Goal: Communication & Community: Answer question/provide support

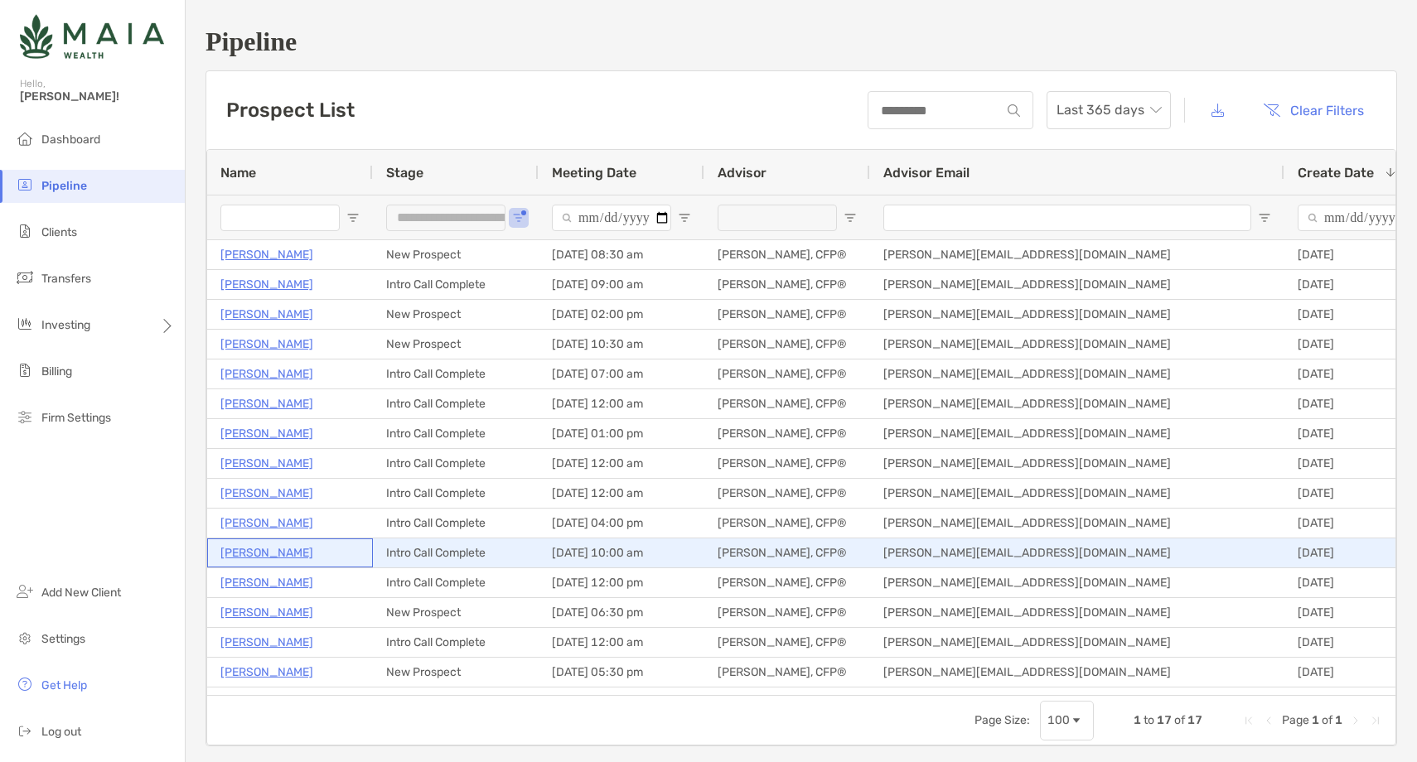
click at [245, 550] on p "[PERSON_NAME]" at bounding box center [266, 553] width 93 height 21
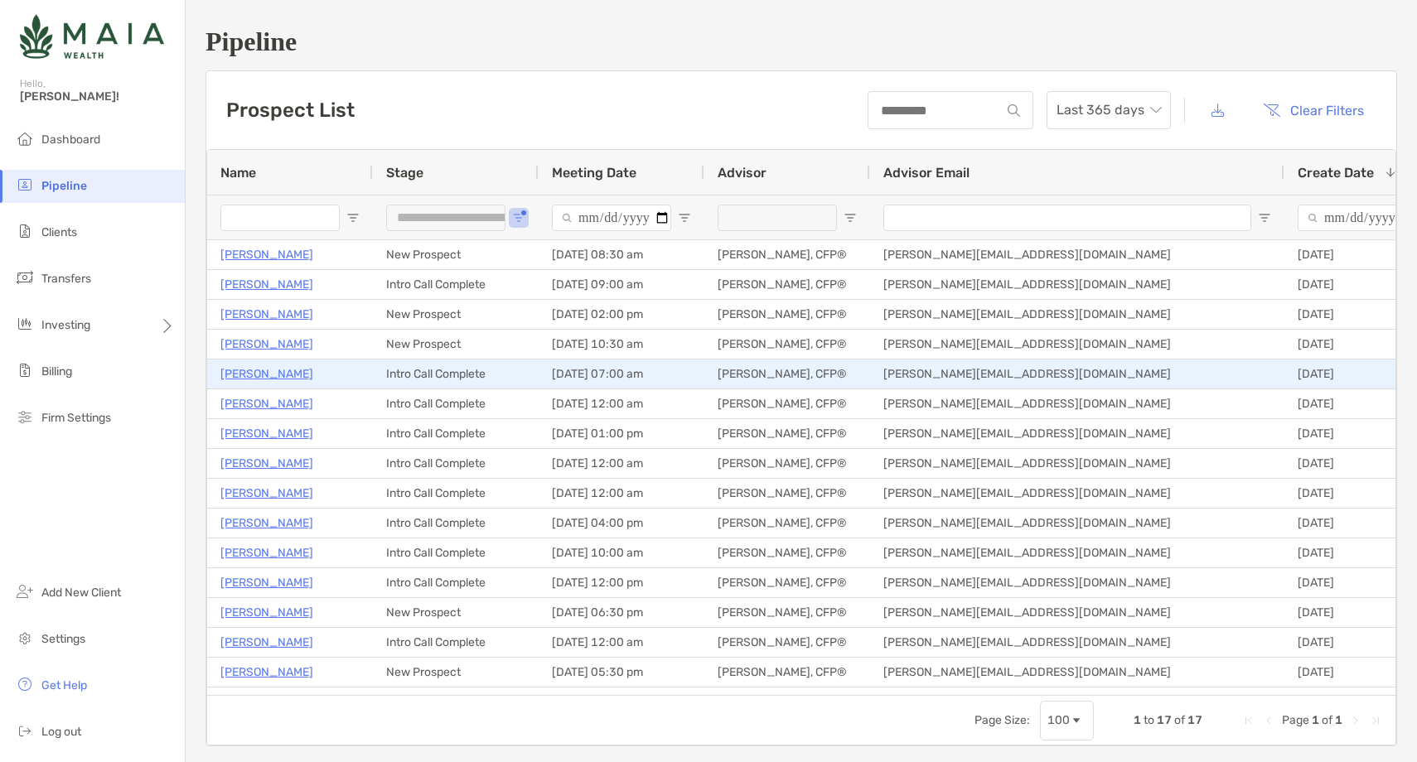
click at [255, 366] on p "[PERSON_NAME]" at bounding box center [266, 374] width 93 height 21
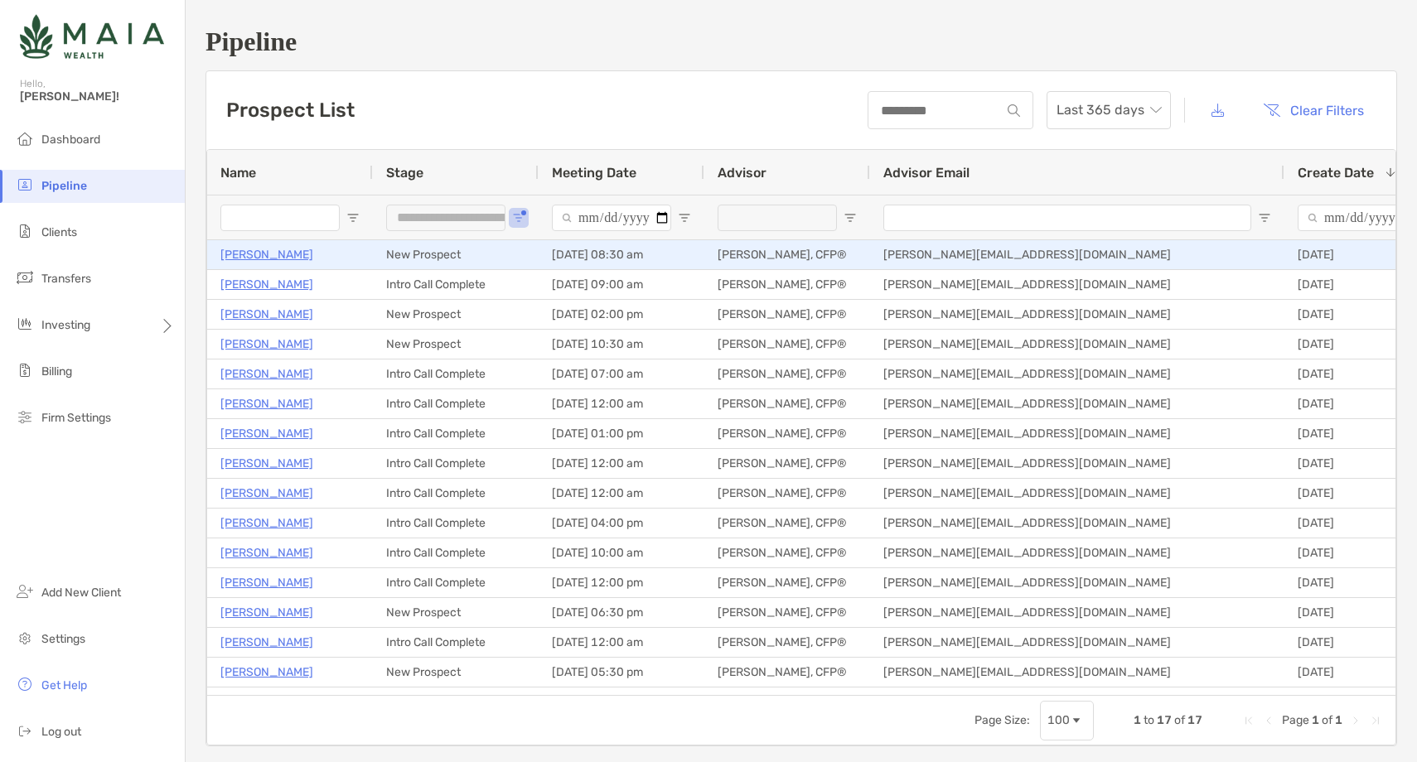
click at [262, 257] on p "[PERSON_NAME]" at bounding box center [266, 254] width 93 height 21
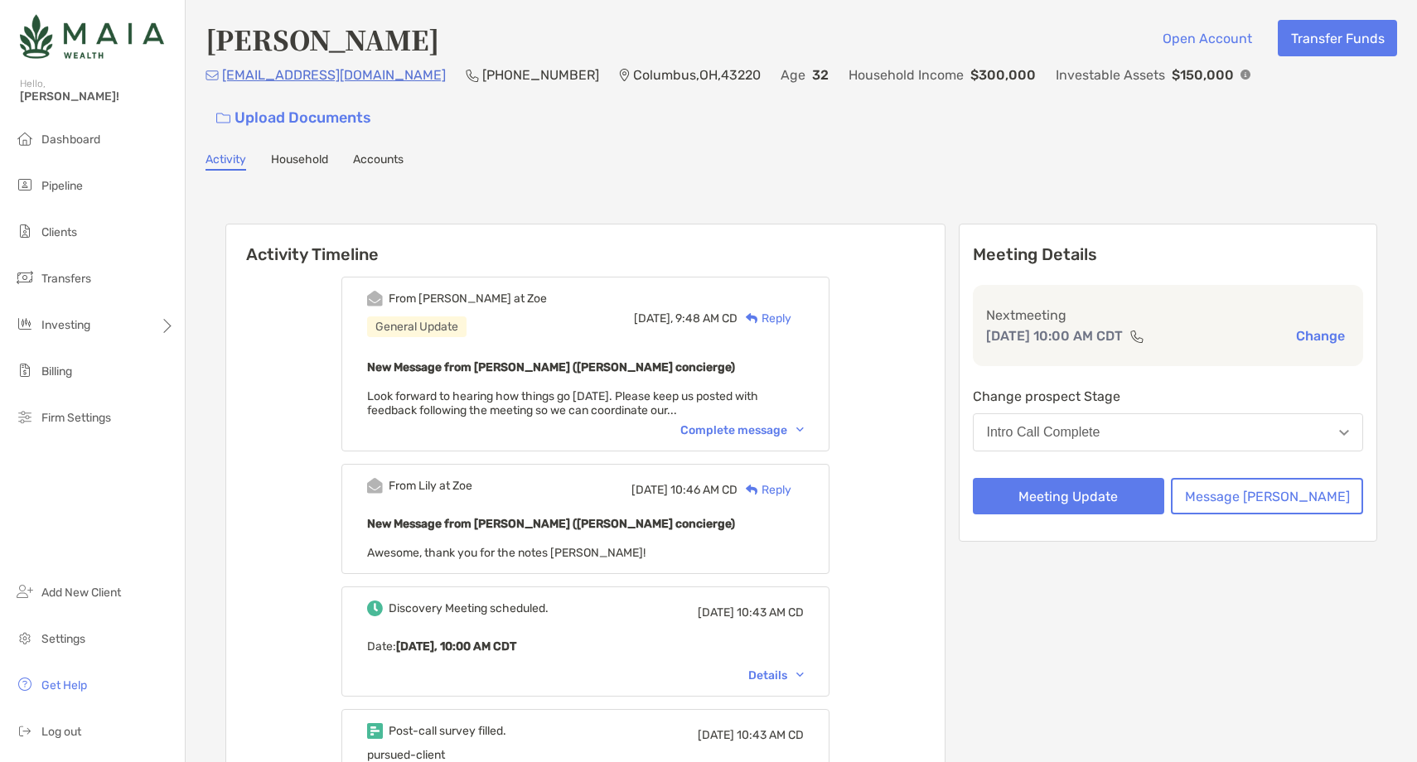
click at [739, 423] on div "Complete message" at bounding box center [741, 430] width 123 height 14
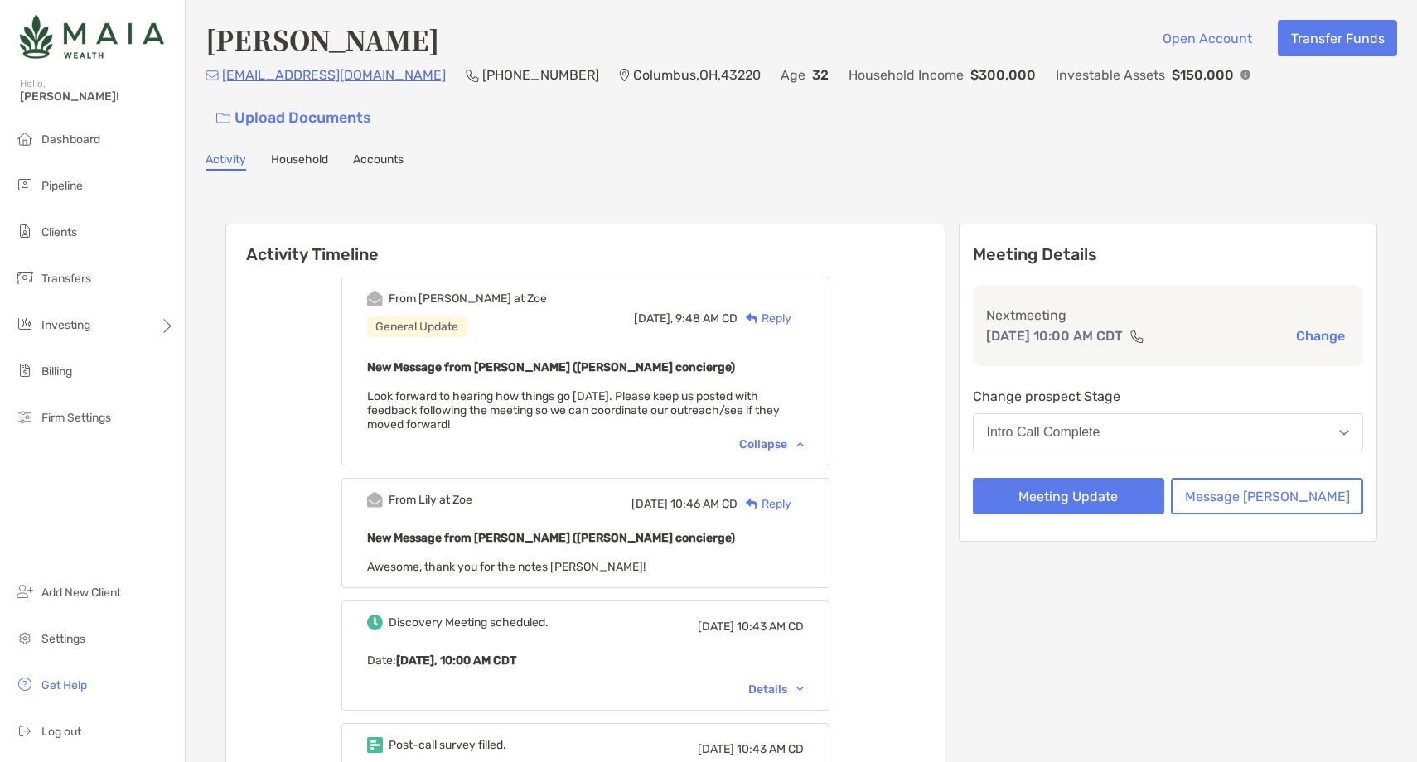
click at [793, 437] on div "Collapse" at bounding box center [771, 444] width 65 height 14
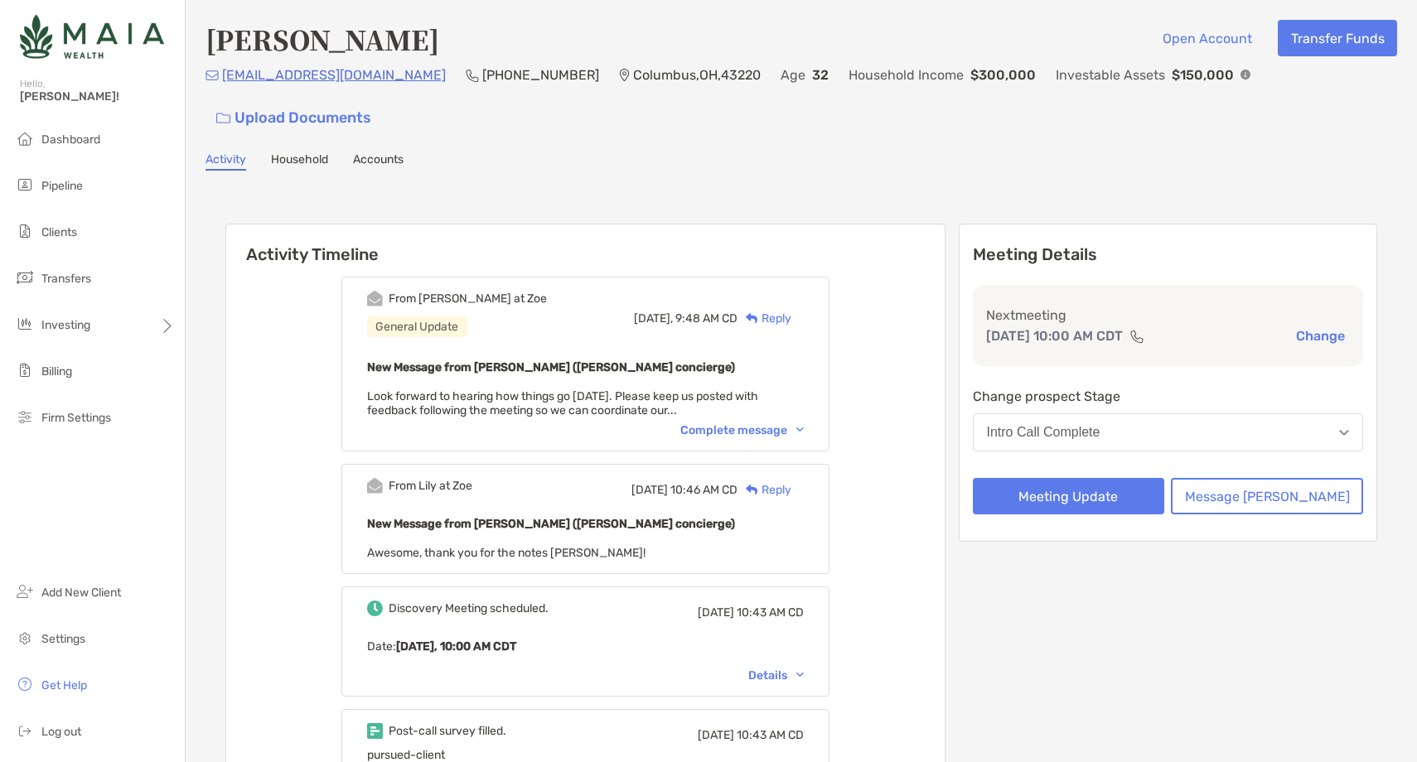
click at [791, 310] on div "Reply" at bounding box center [764, 318] width 54 height 17
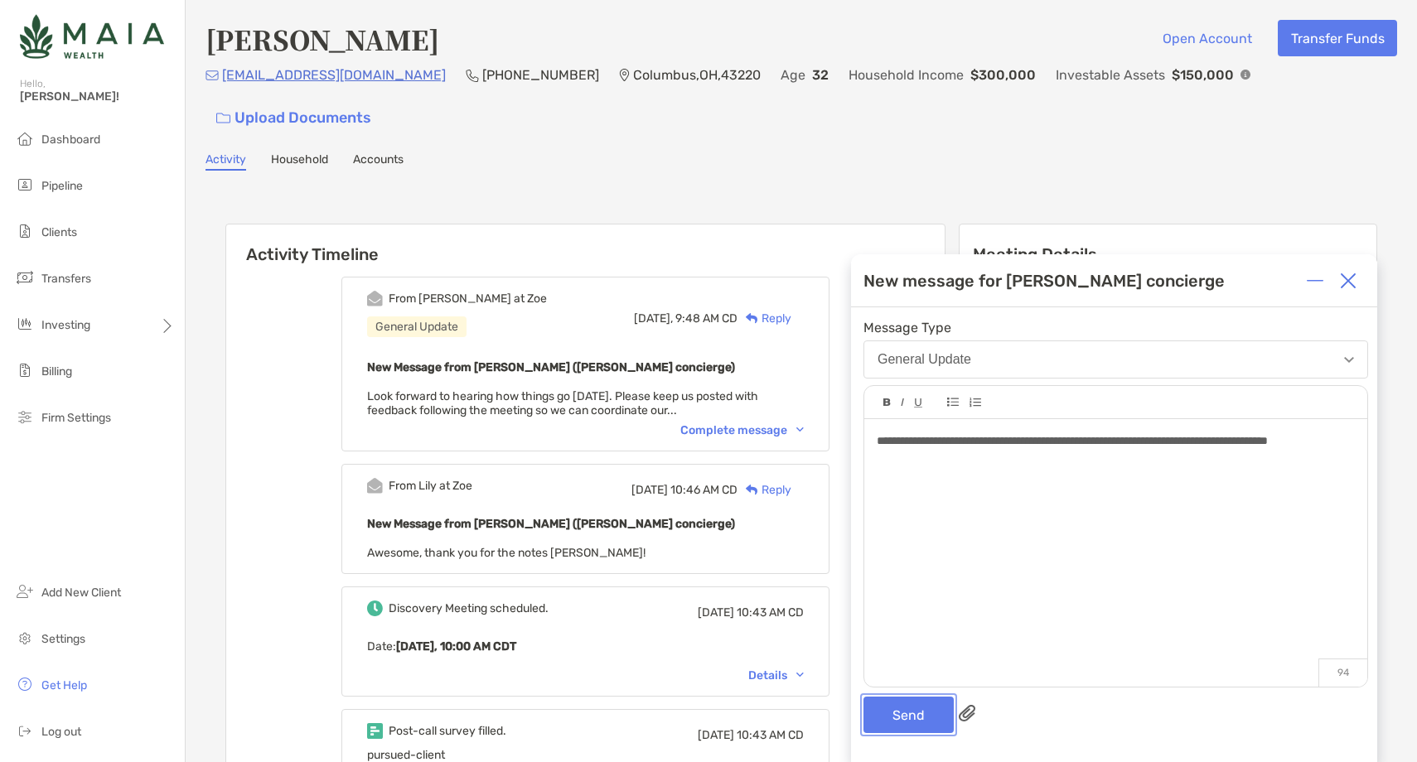
click at [908, 719] on button "Send" at bounding box center [908, 715] width 90 height 36
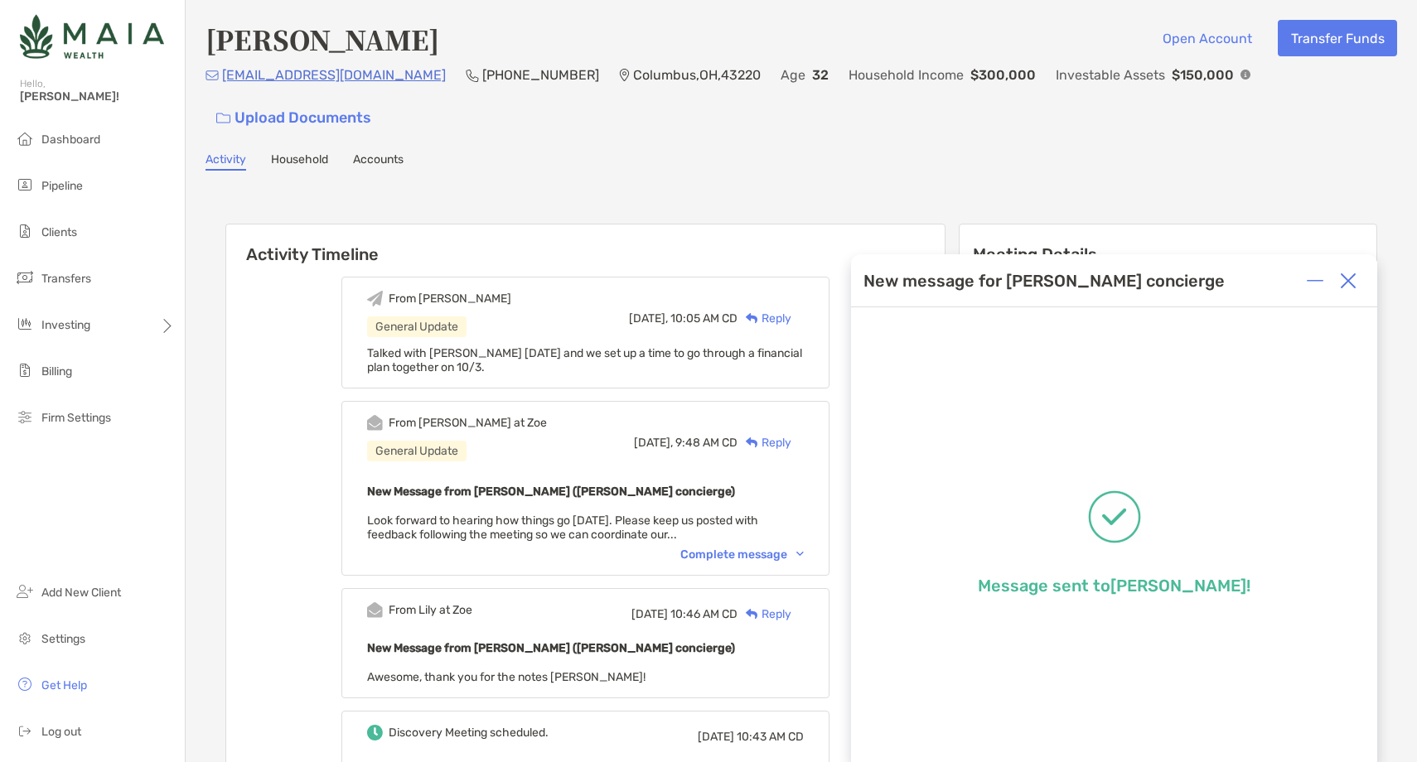
click at [1355, 283] on img at bounding box center [1348, 281] width 17 height 17
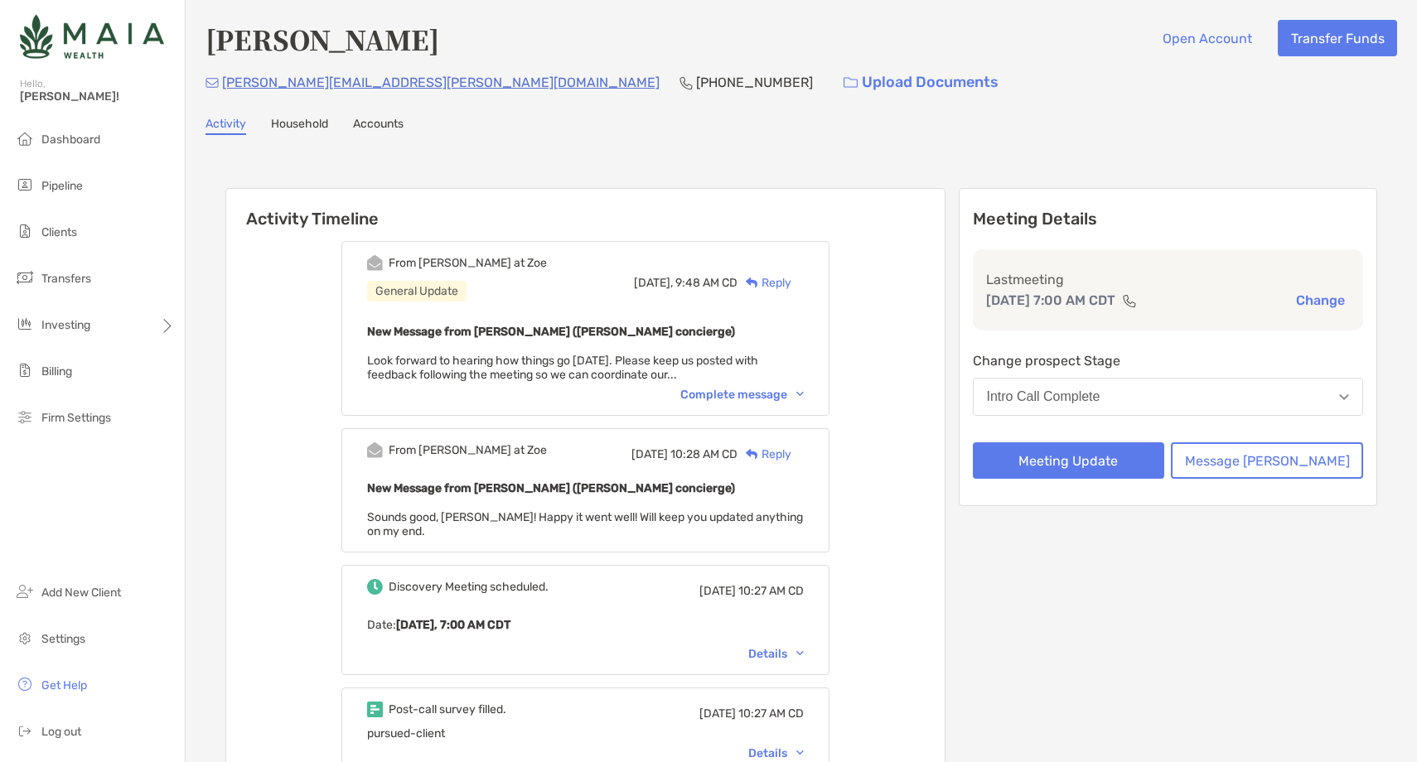
click at [772, 395] on div "Complete message" at bounding box center [741, 395] width 123 height 14
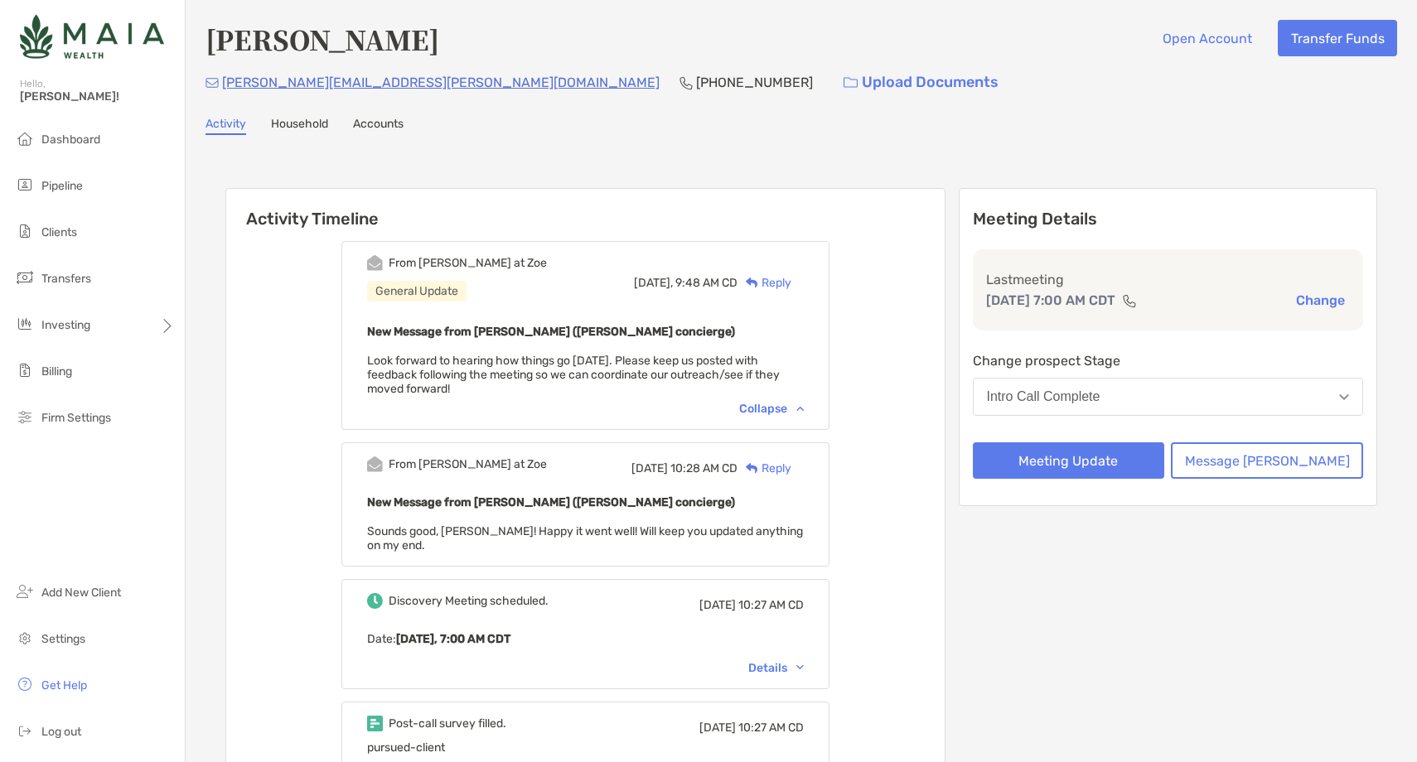
click at [791, 279] on div "Reply" at bounding box center [764, 282] width 54 height 17
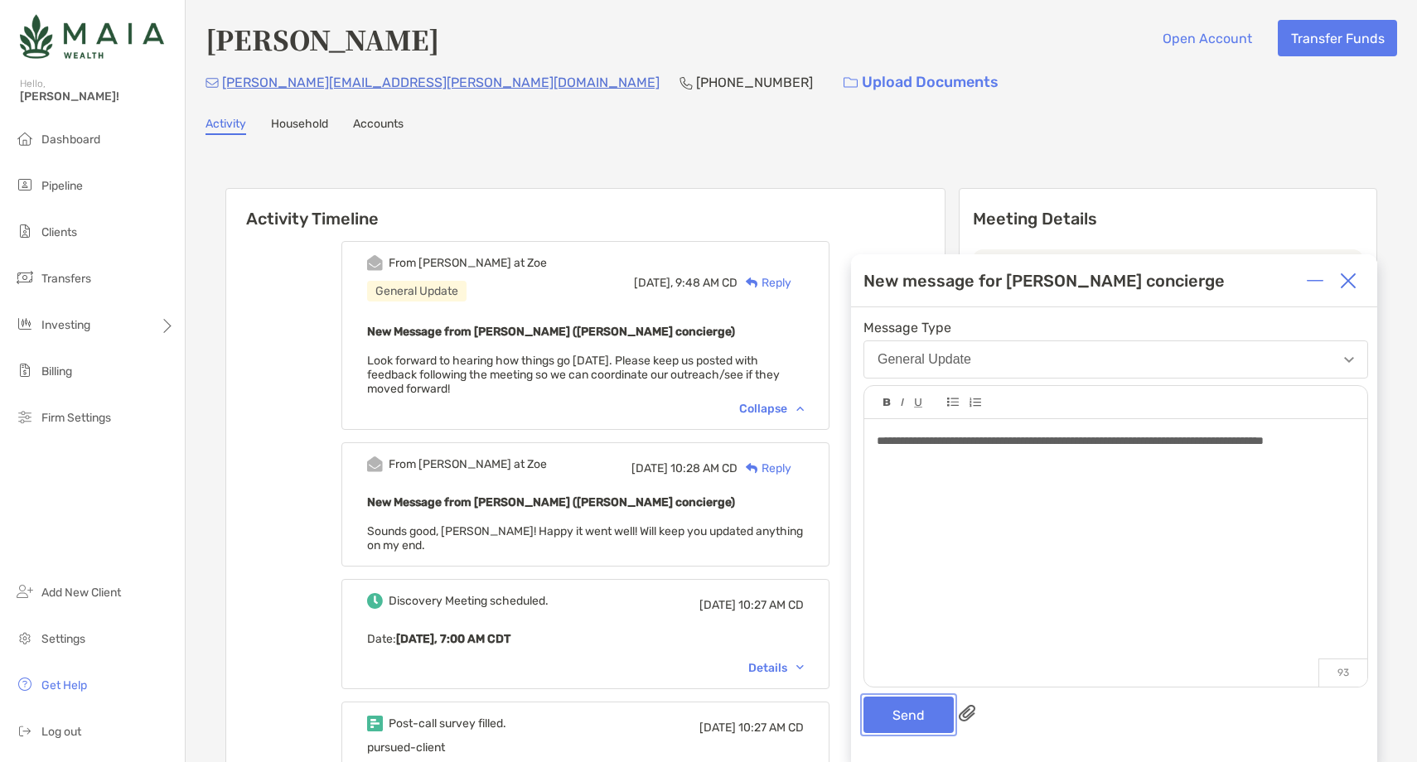
click at [872, 702] on button "Send" at bounding box center [908, 715] width 90 height 36
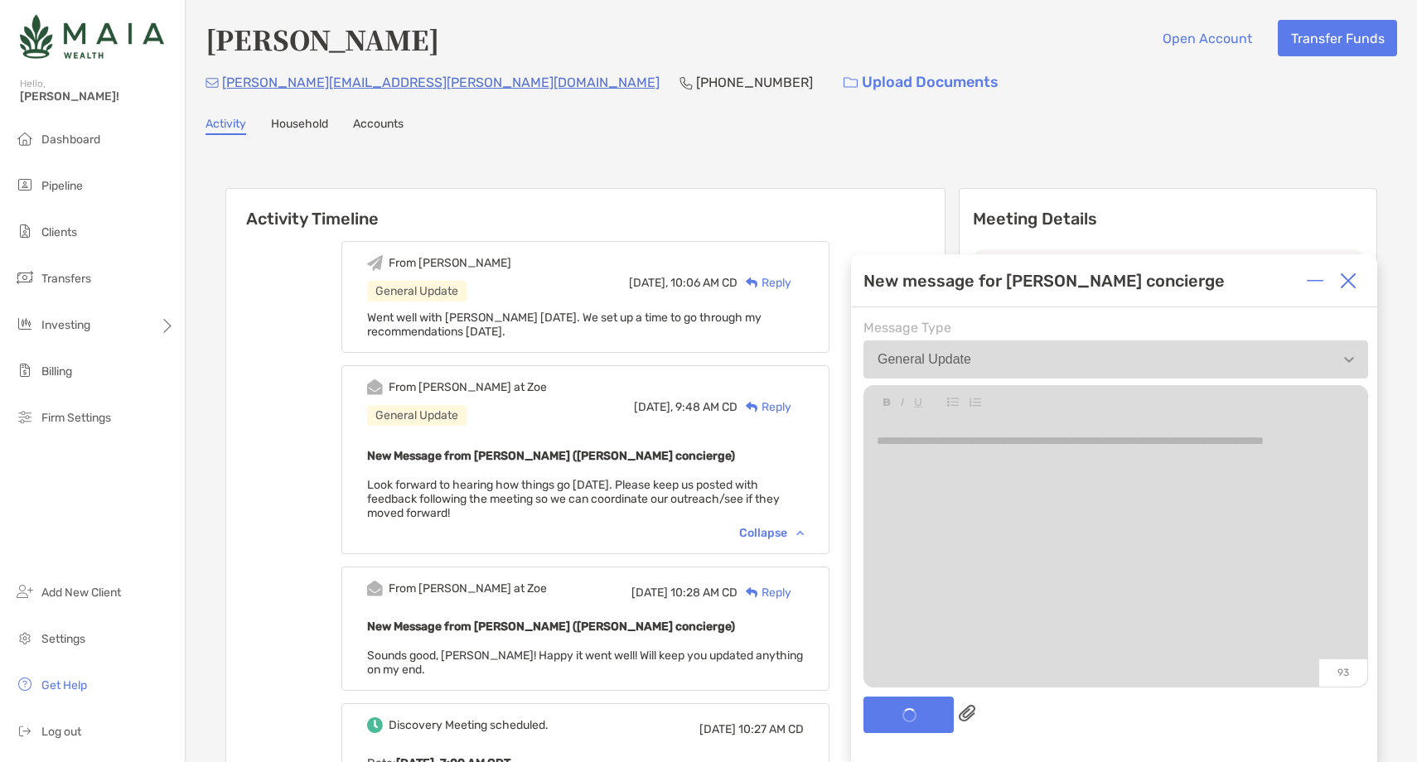
click at [1351, 281] on img at bounding box center [1348, 281] width 17 height 17
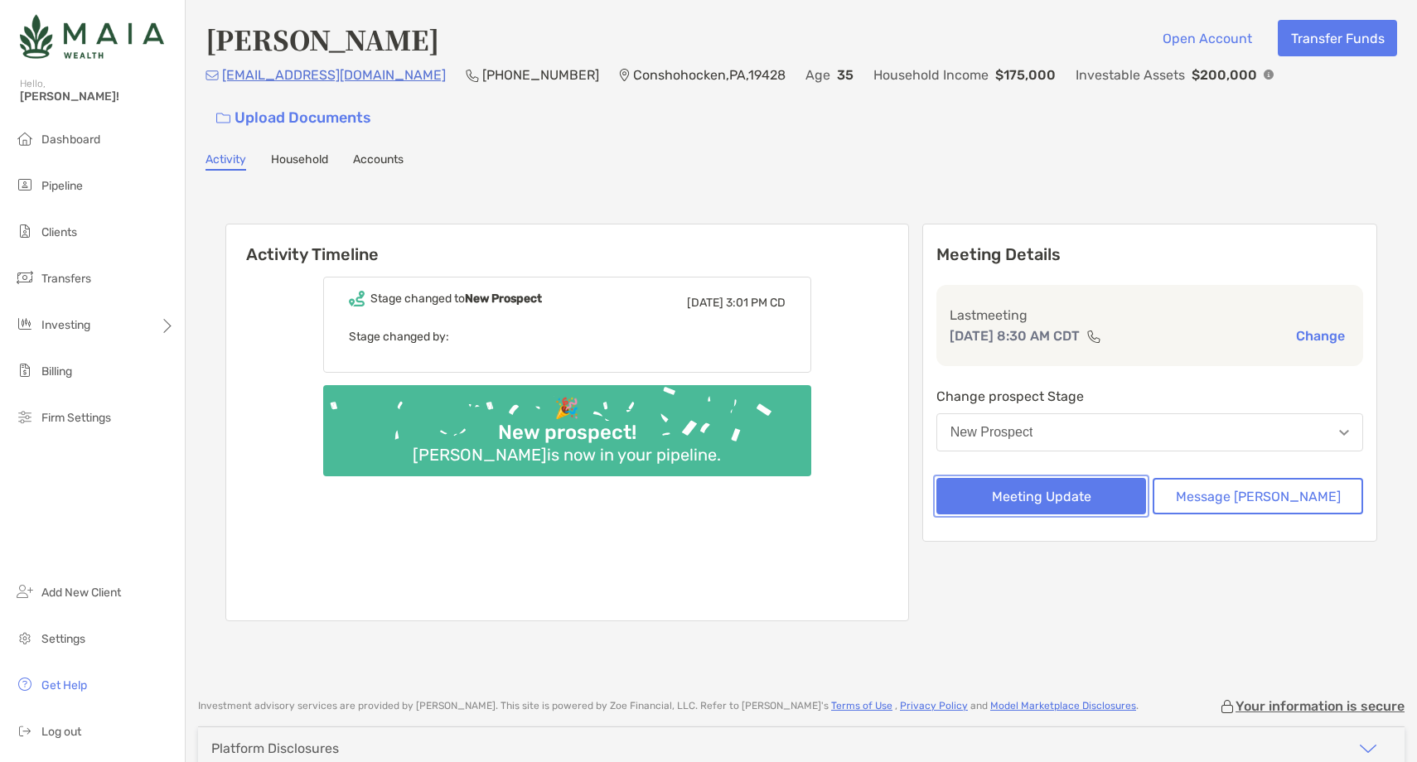
click at [1089, 478] on button "Meeting Update" at bounding box center [1041, 496] width 210 height 36
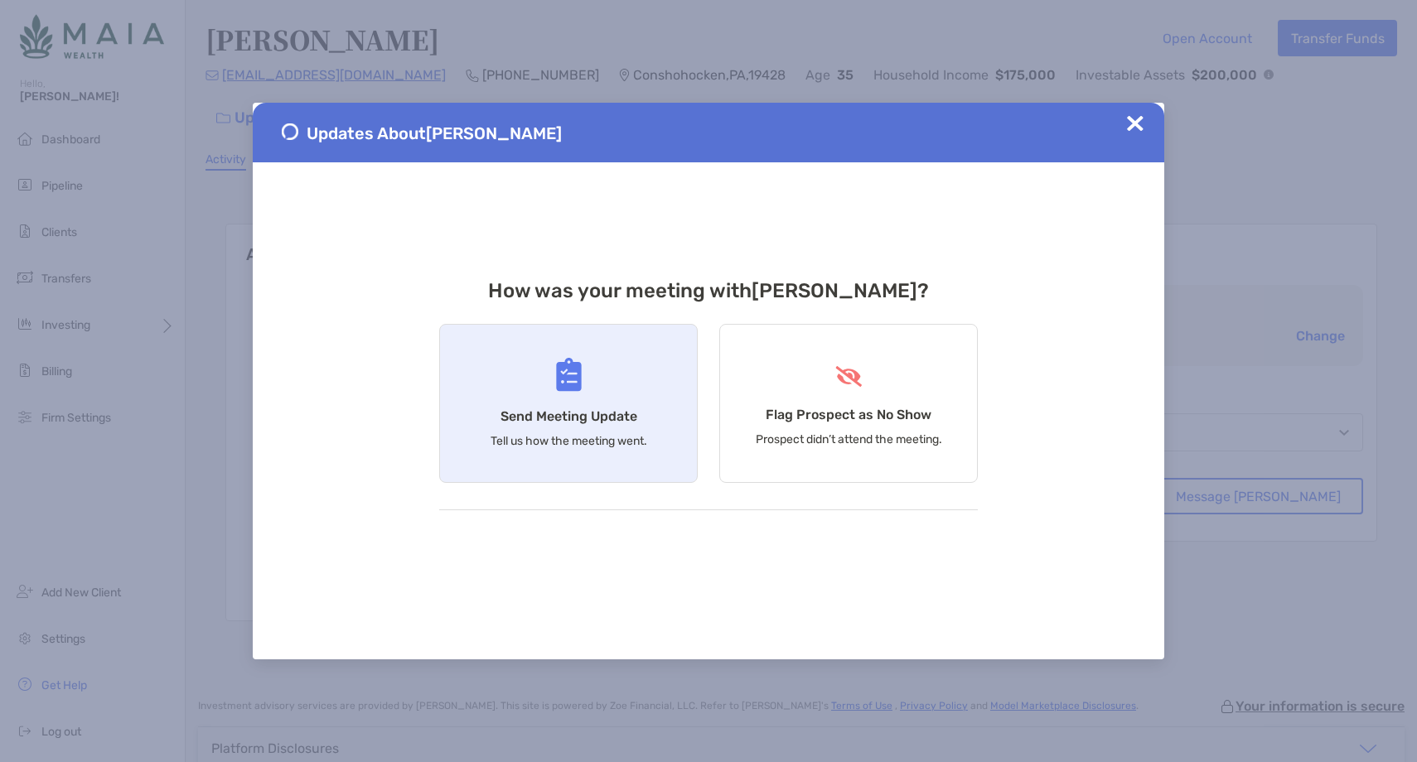
click at [522, 408] on h4 "Send Meeting Update" at bounding box center [568, 416] width 137 height 16
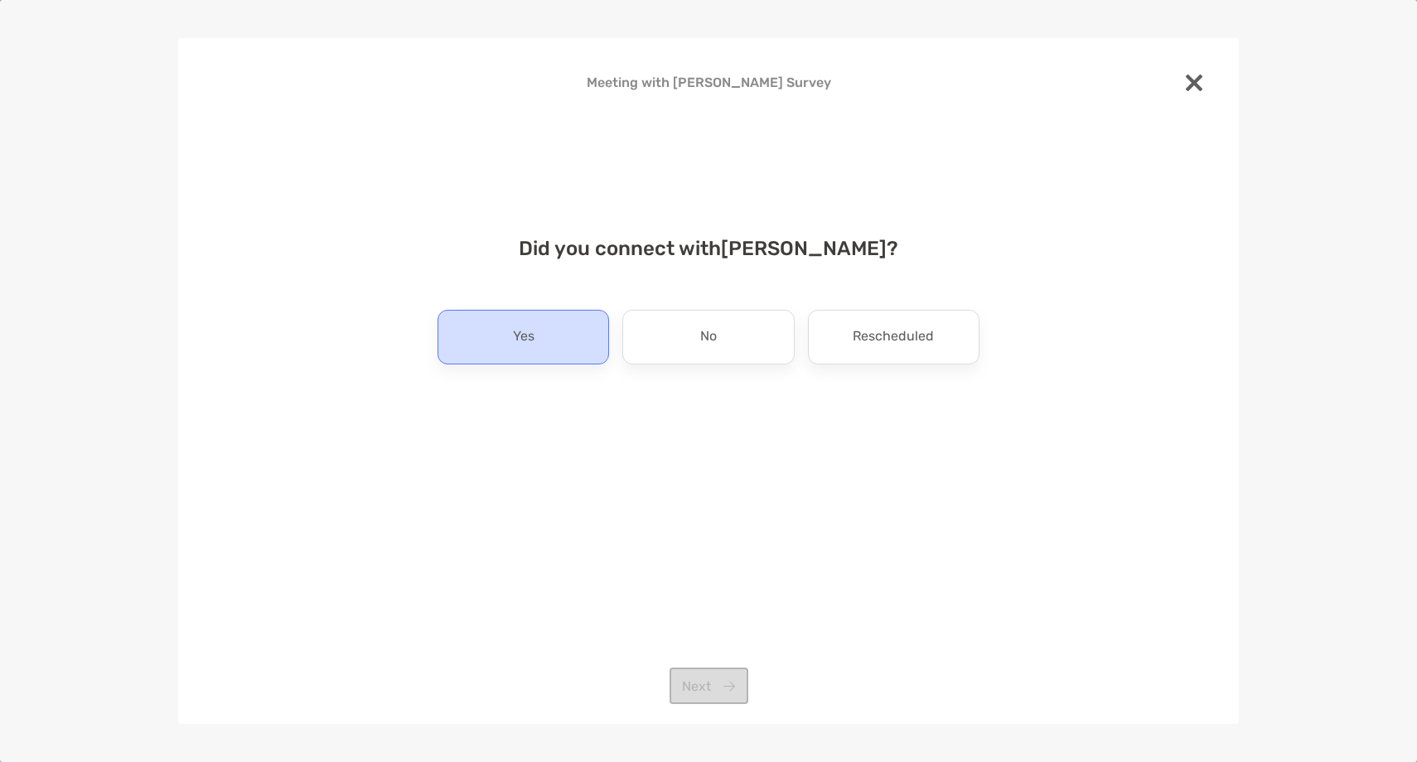
click at [551, 337] on div "Yes" at bounding box center [522, 337] width 171 height 55
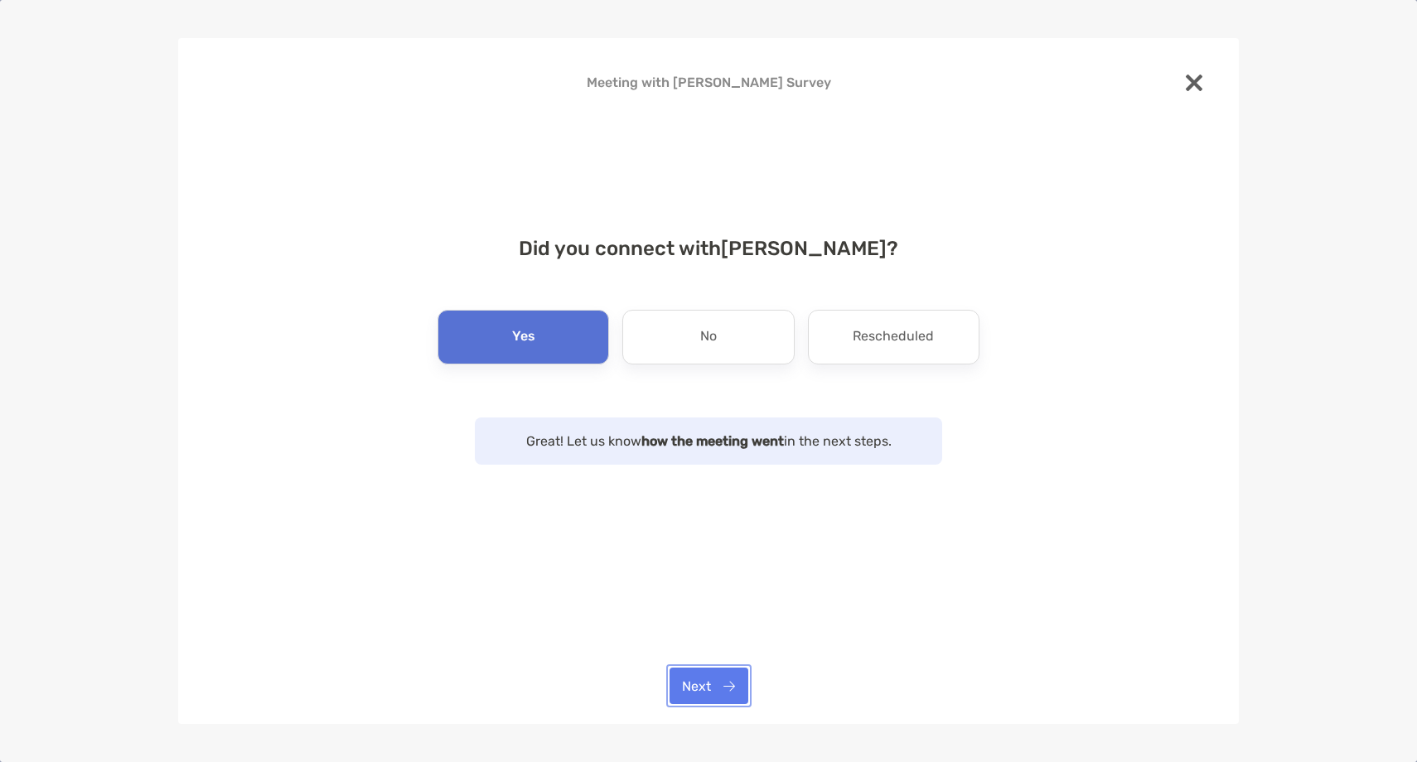
click at [698, 690] on button "Next" at bounding box center [708, 686] width 79 height 36
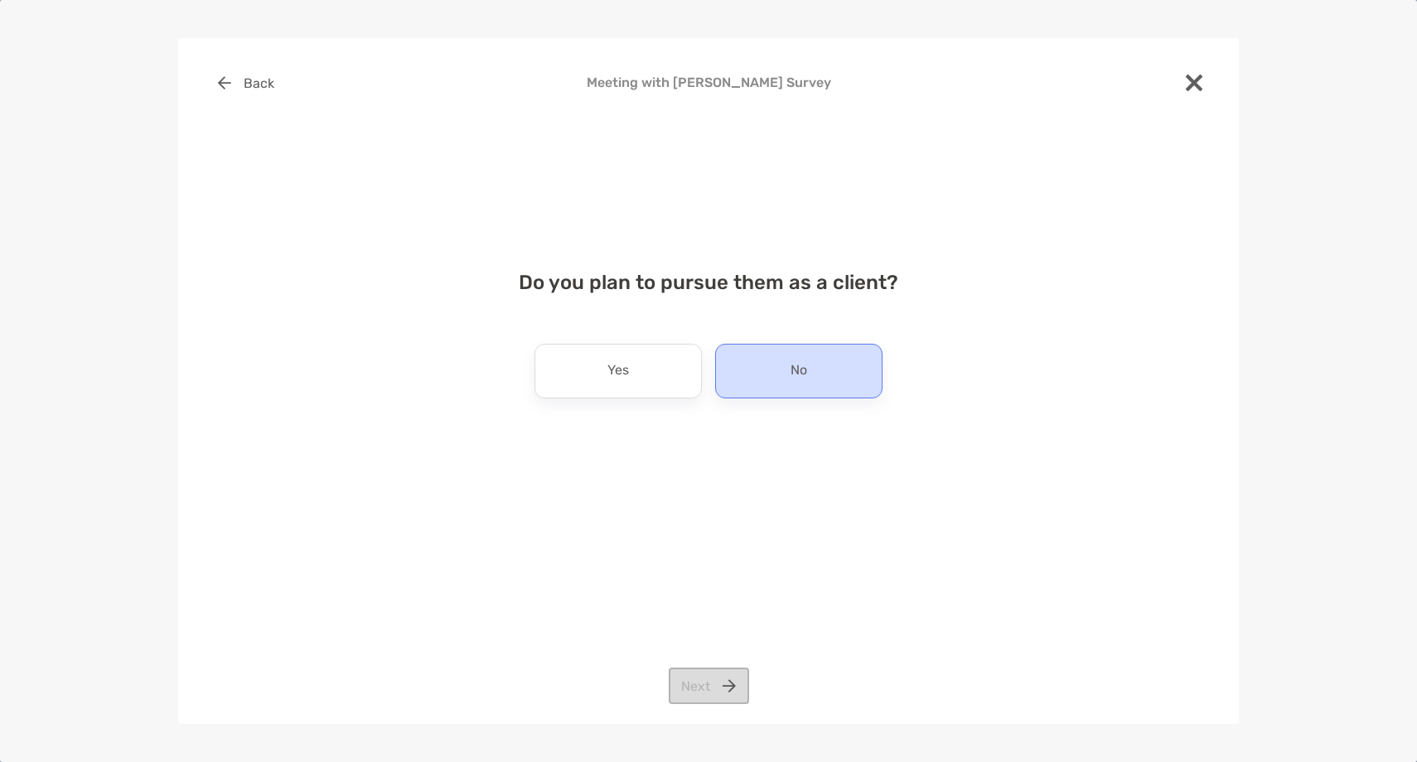
click at [763, 366] on div "No" at bounding box center [798, 371] width 167 height 55
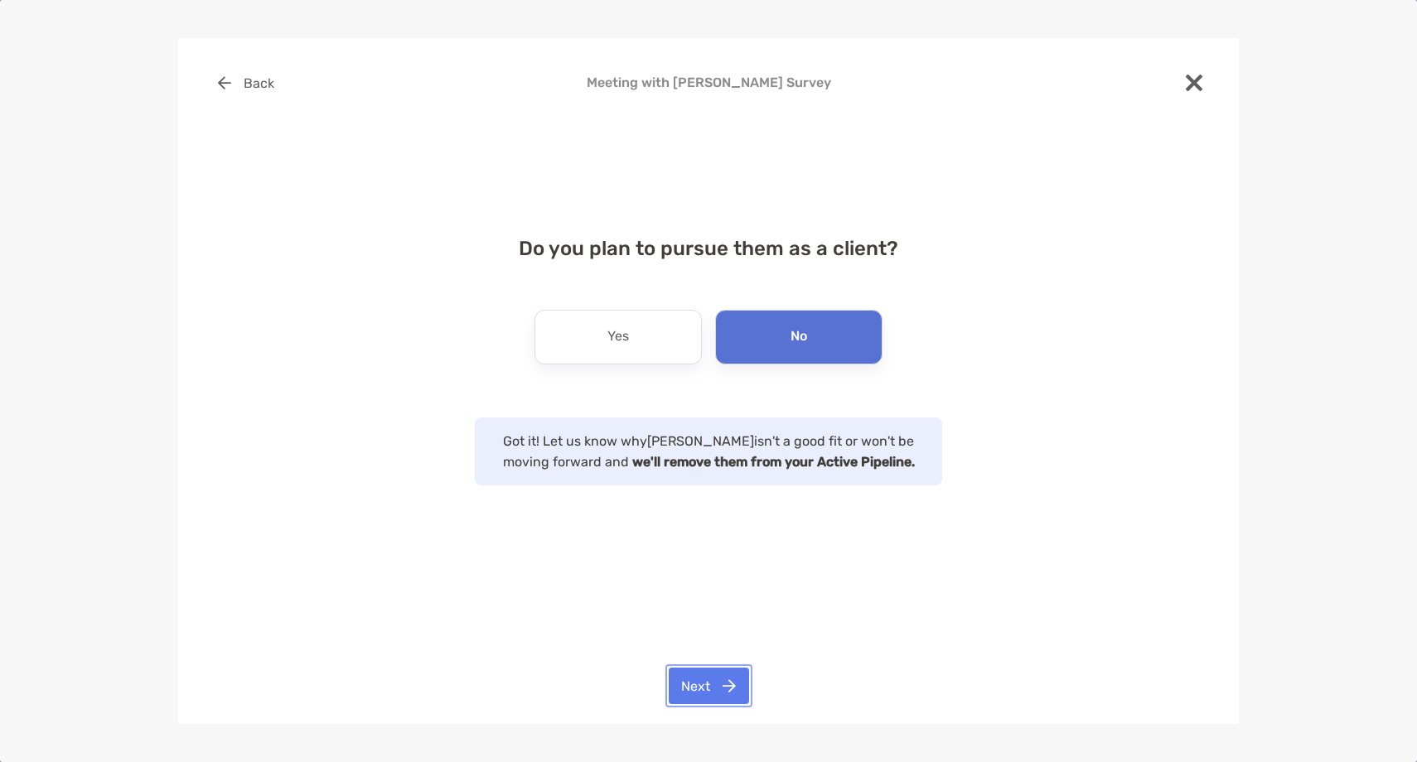
click at [698, 669] on button "Next" at bounding box center [709, 686] width 80 height 36
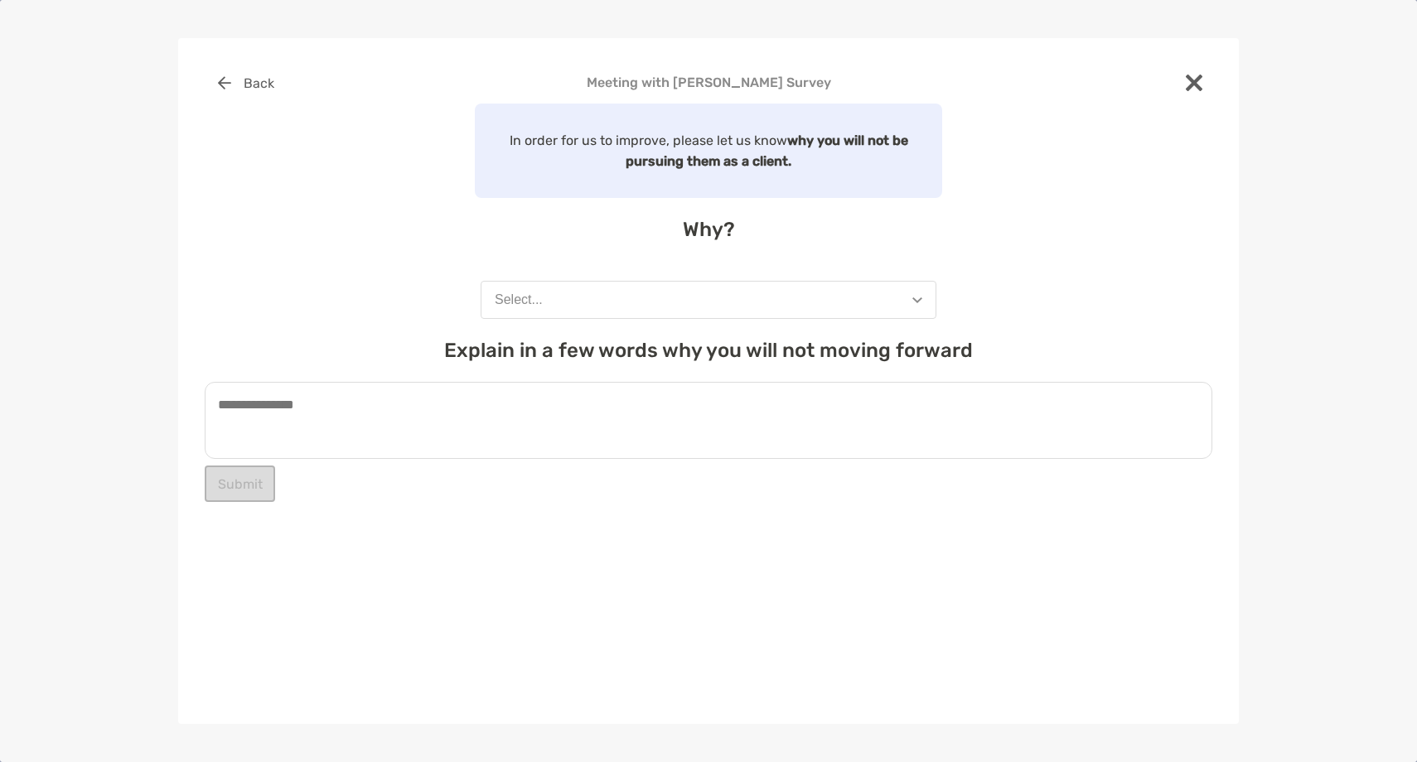
click at [642, 305] on button "Select..." at bounding box center [709, 300] width 456 height 38
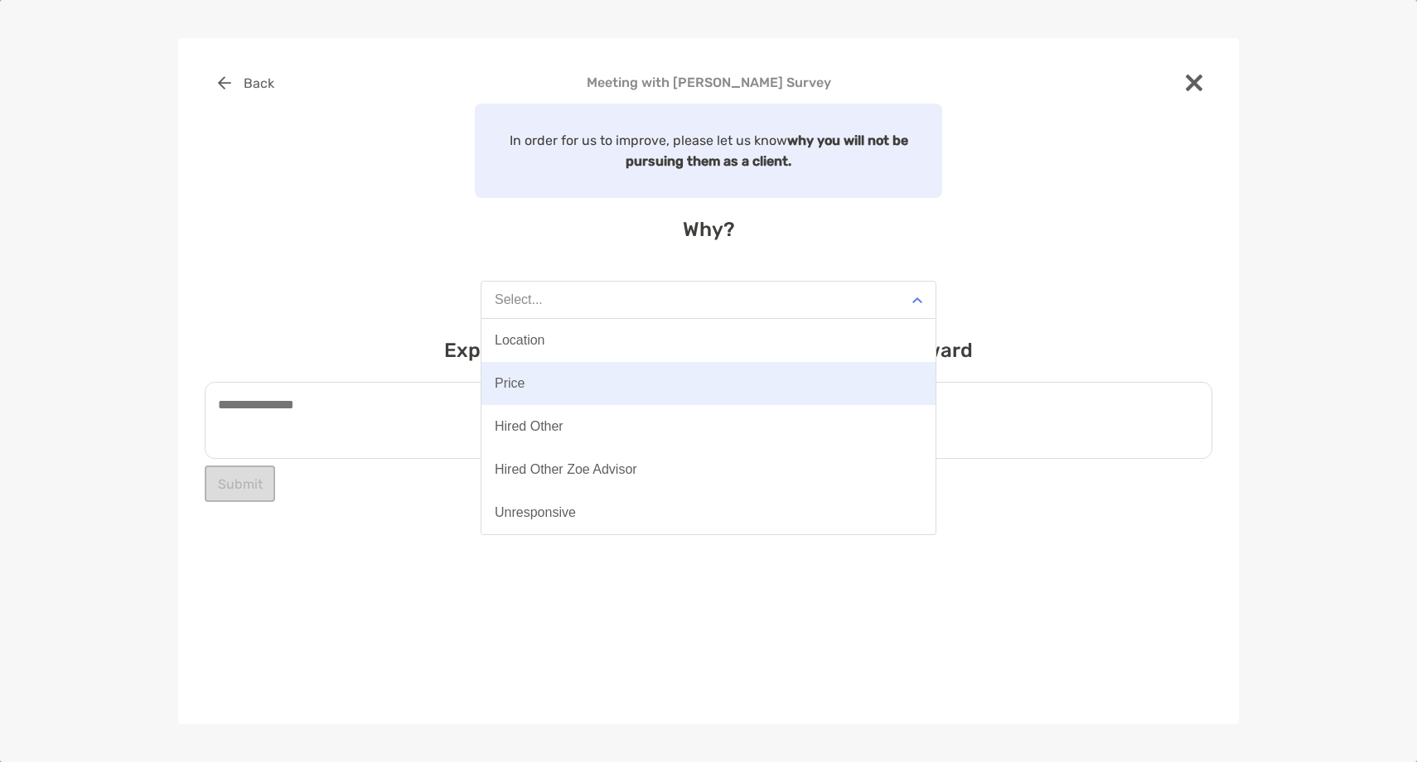
scroll to position [129, 0]
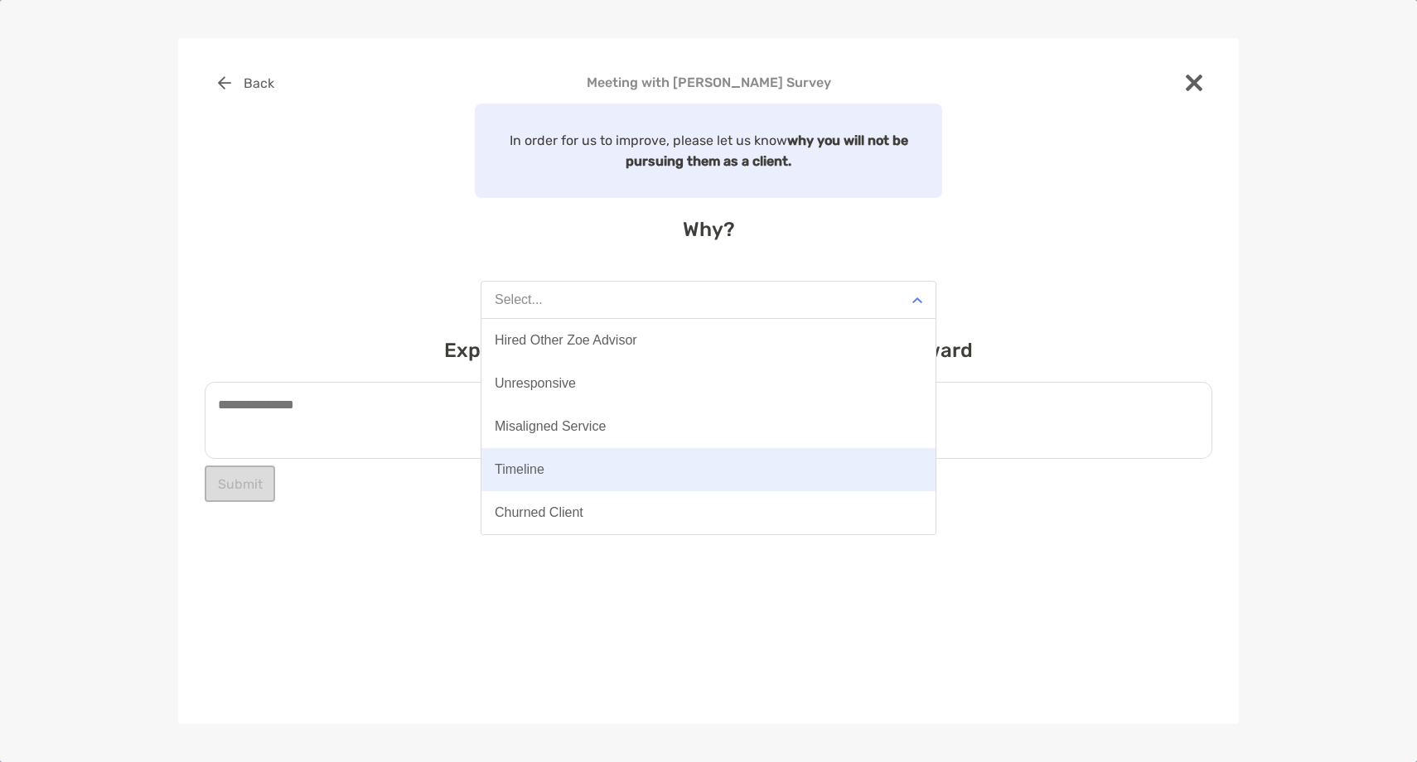
click at [561, 472] on button "Timeline" at bounding box center [708, 469] width 454 height 43
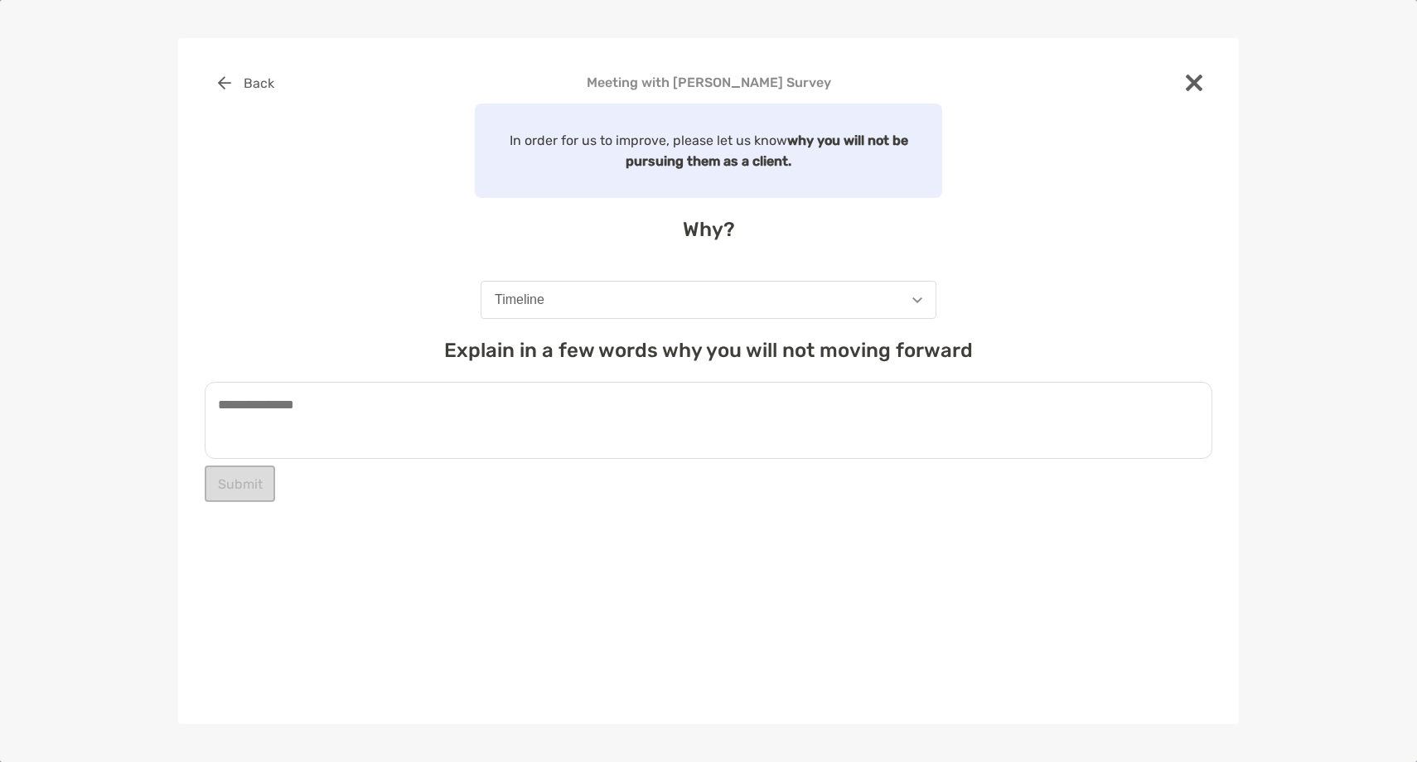
click at [450, 412] on textarea at bounding box center [708, 420] width 1007 height 77
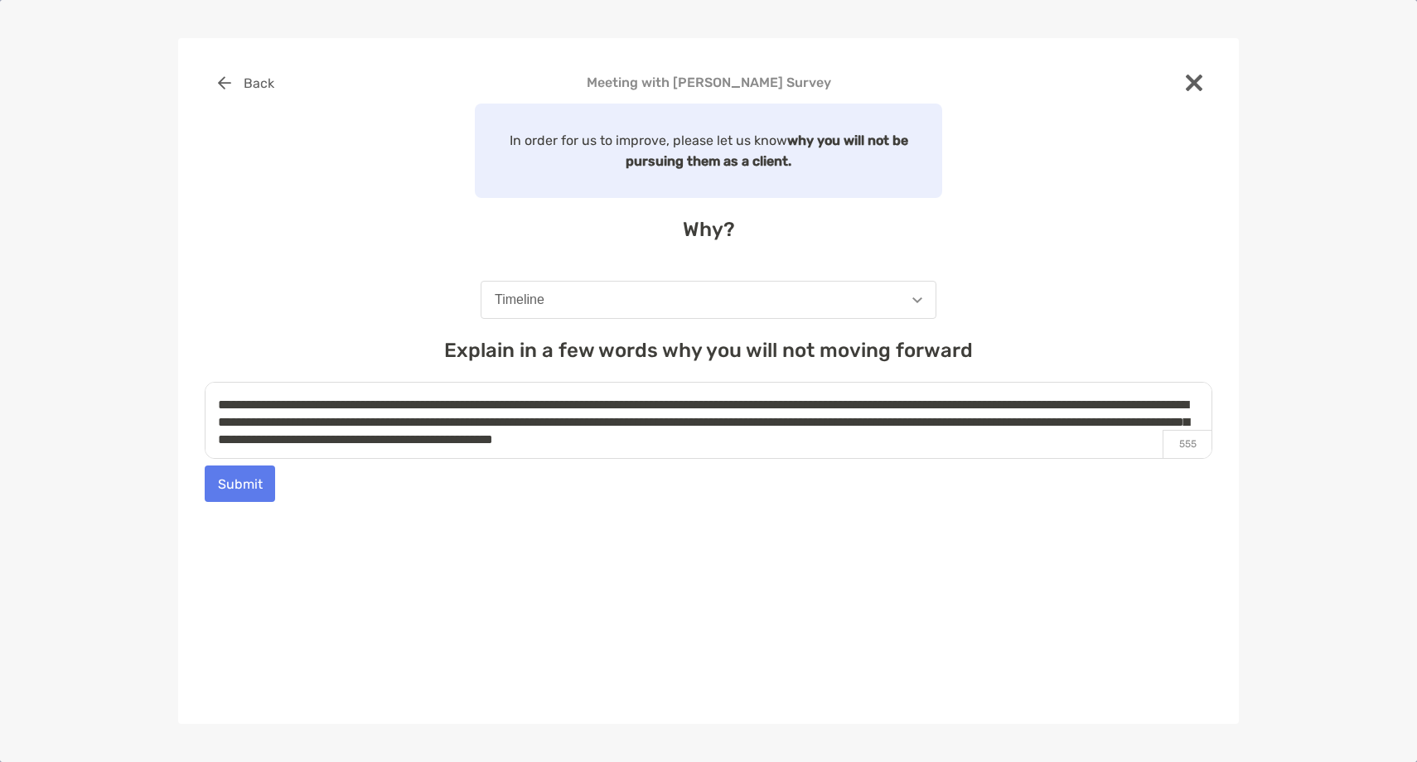
type textarea "**********"
click at [243, 482] on button "Submit" at bounding box center [240, 484] width 70 height 36
